Goal: Task Accomplishment & Management: Manage account settings

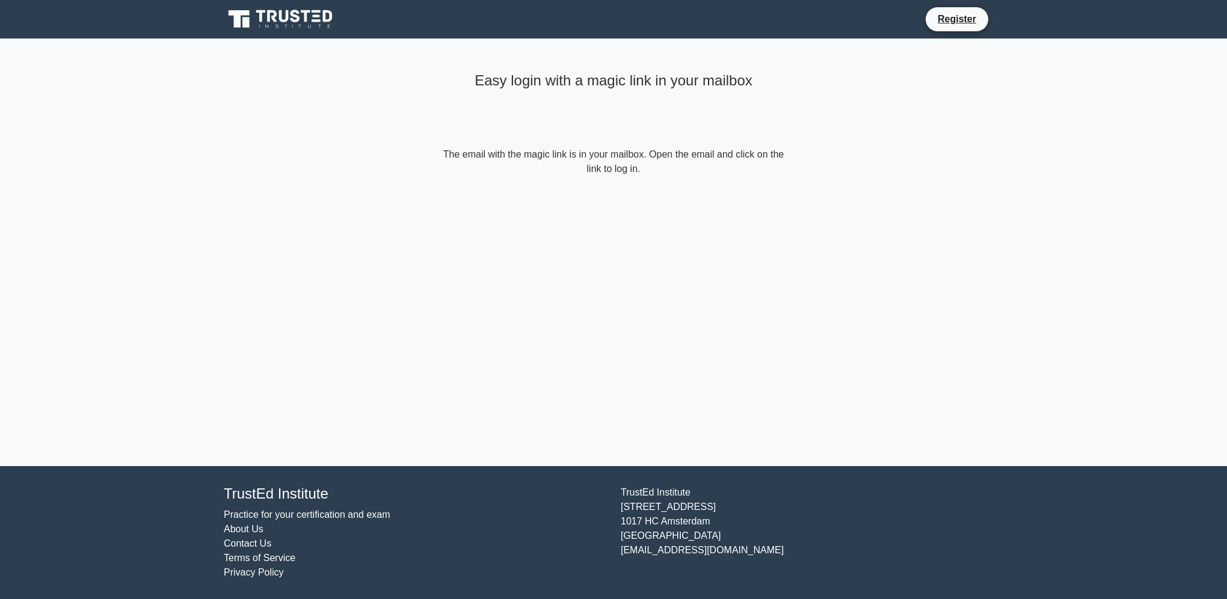
click at [720, 146] on div "Easy login with a magic link in your mailbox" at bounding box center [613, 107] width 346 height 80
click at [604, 173] on form "The email with the magic link is in your mailbox. Open the email and click on t…" at bounding box center [613, 161] width 346 height 29
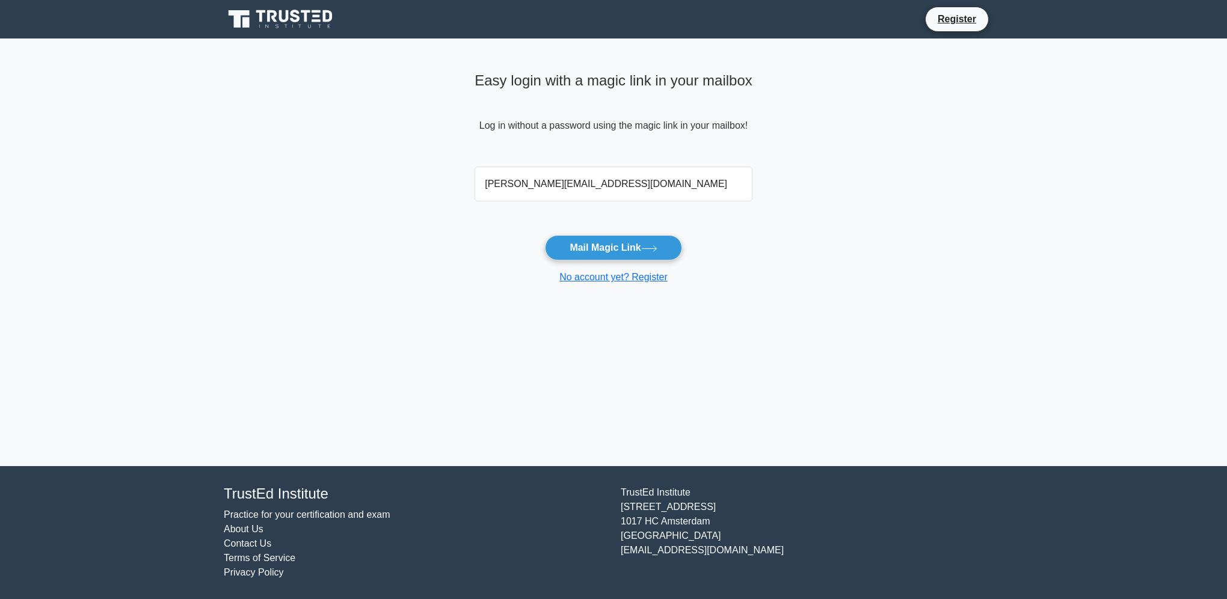
click at [616, 188] on input "spacil@gmail.com" at bounding box center [613, 184] width 278 height 35
type input "spacil@gmail.com"
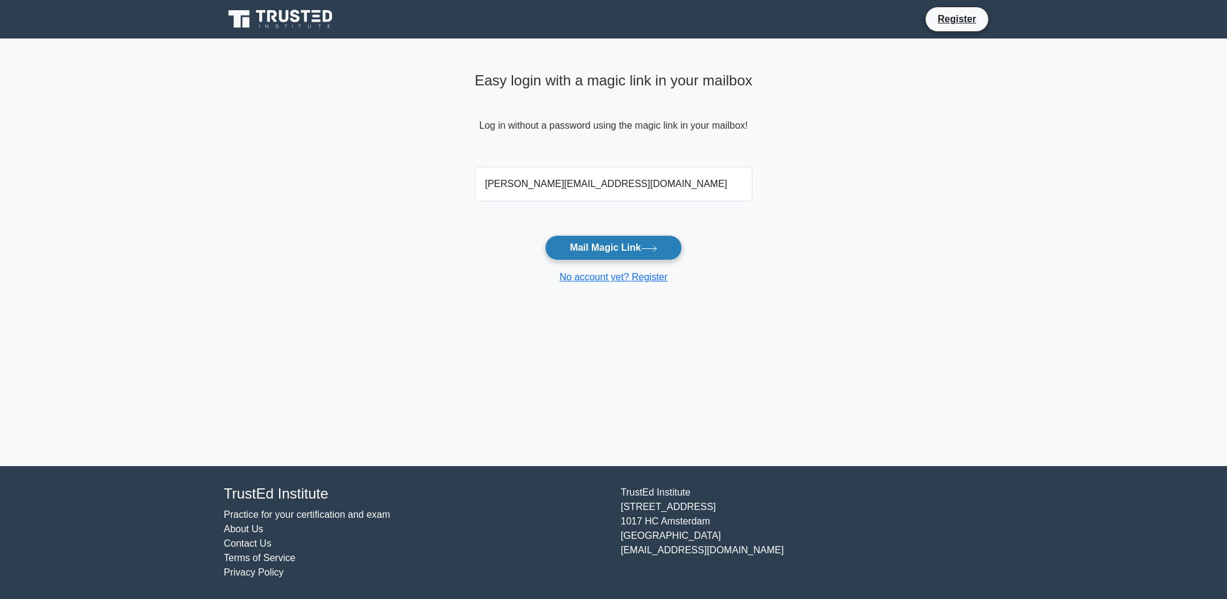
click at [635, 248] on button "Mail Magic Link" at bounding box center [613, 247] width 137 height 25
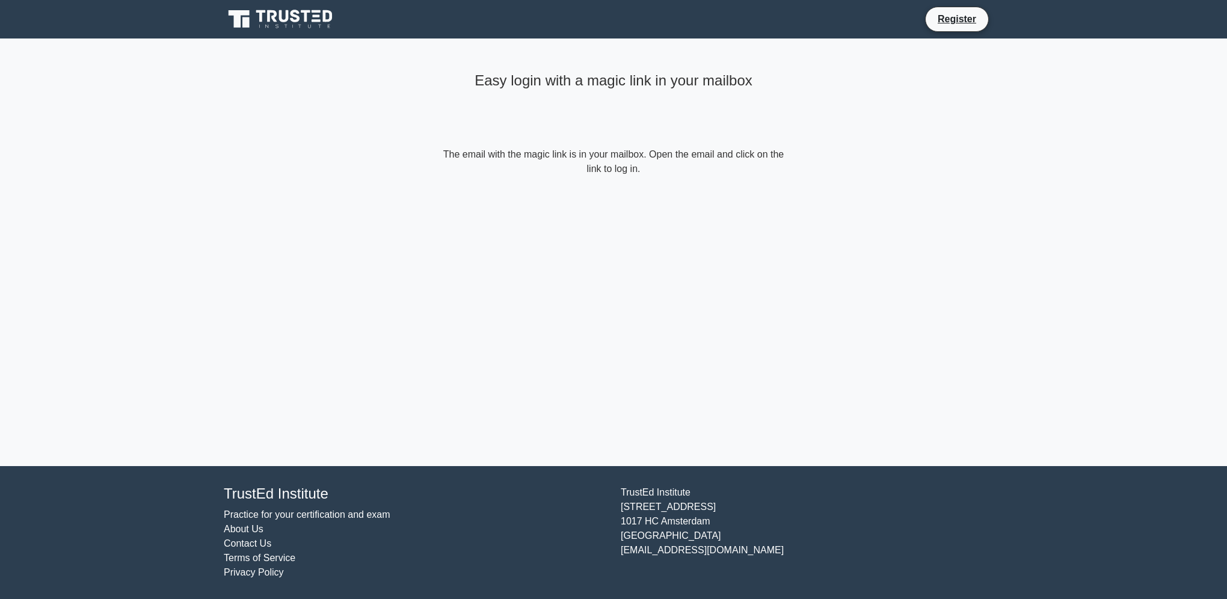
click at [913, 108] on main "Easy login with a magic link in your mailbox The email with the magic link is i…" at bounding box center [613, 252] width 1227 height 428
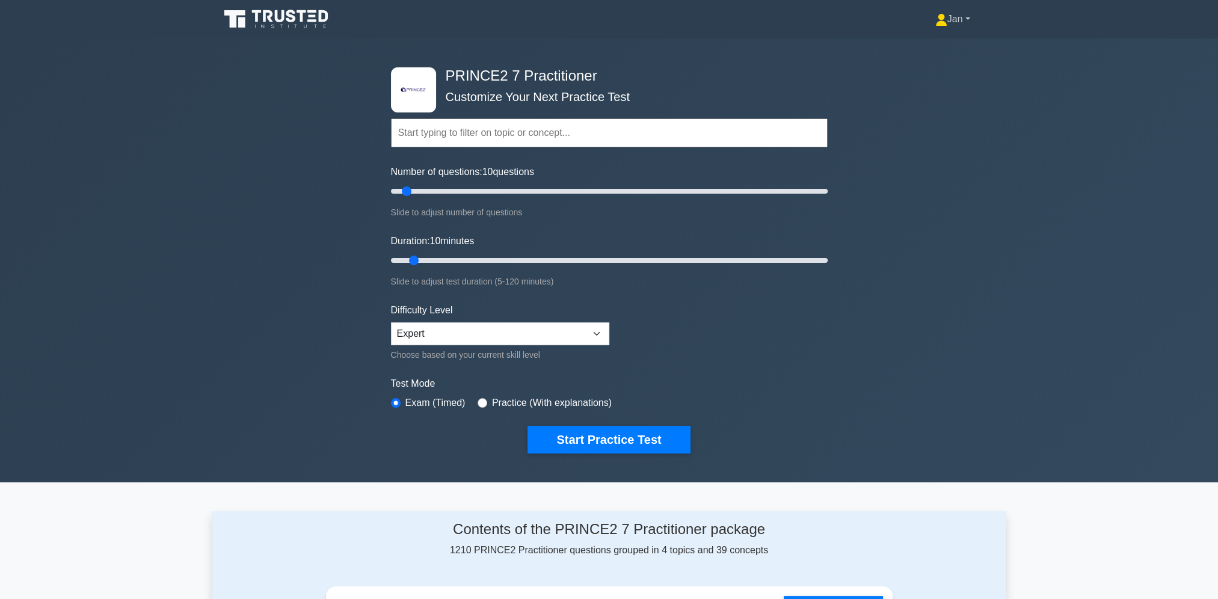
click at [964, 19] on link "Jan" at bounding box center [952, 19] width 93 height 24
click at [950, 44] on link "Profile" at bounding box center [954, 47] width 95 height 19
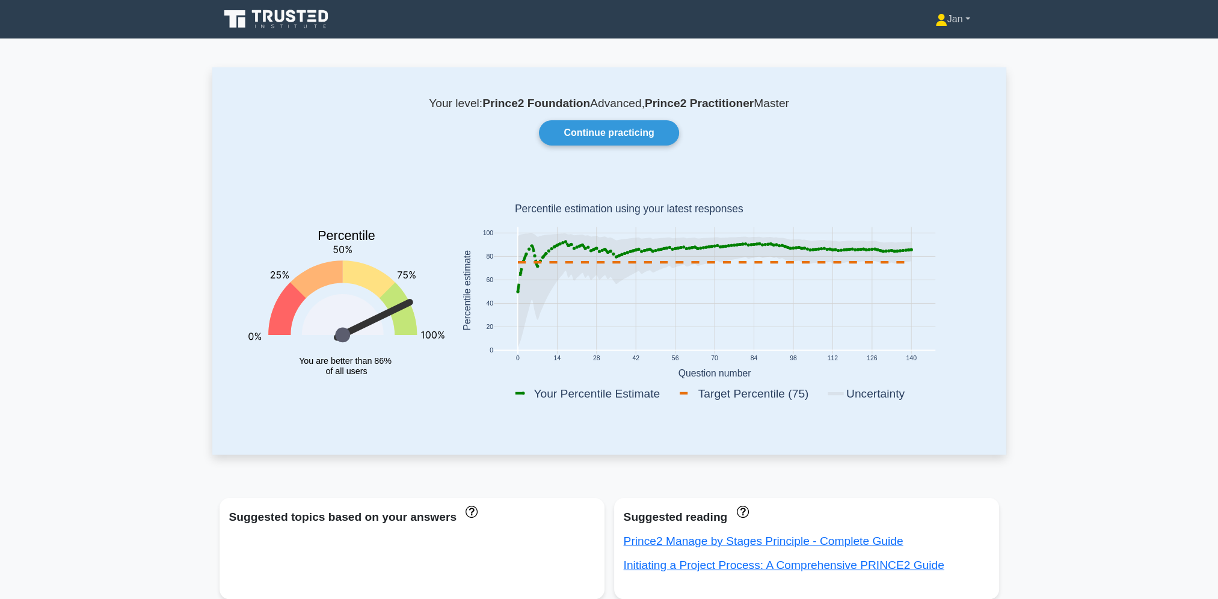
click at [948, 24] on link "Jan" at bounding box center [952, 19] width 93 height 24
click at [938, 66] on link "Settings" at bounding box center [954, 66] width 95 height 19
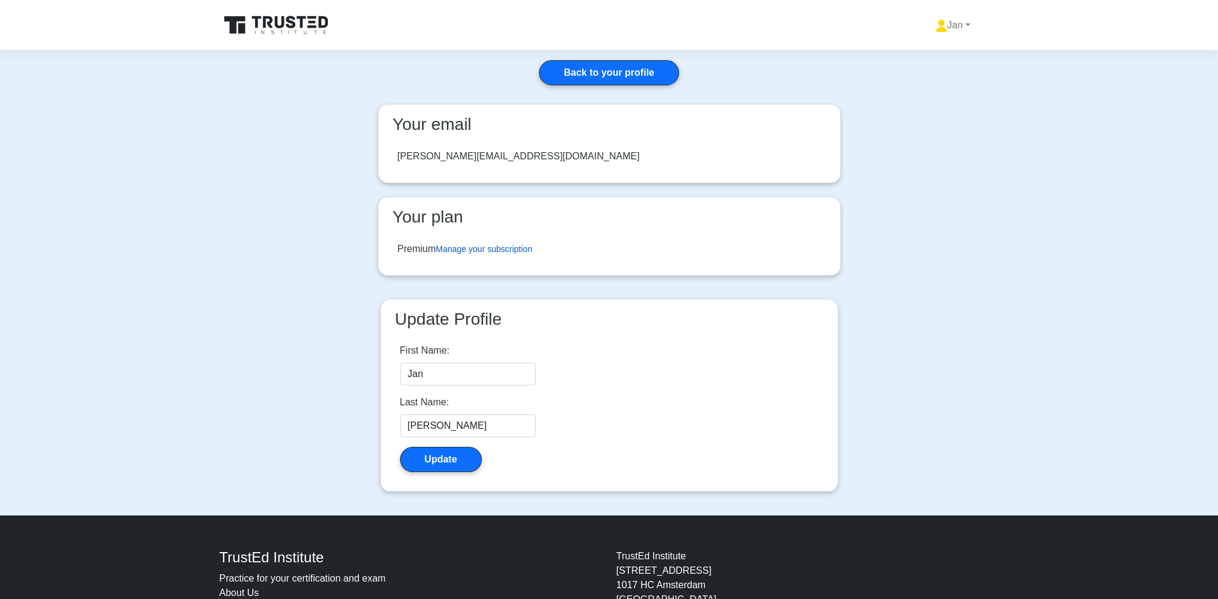
click at [500, 251] on link "Manage your subscription" at bounding box center [484, 249] width 96 height 10
click at [956, 31] on link "Jan" at bounding box center [952, 25] width 93 height 24
click at [955, 57] on link "Profile" at bounding box center [954, 53] width 95 height 19
